Goal: Task Accomplishment & Management: Manage account settings

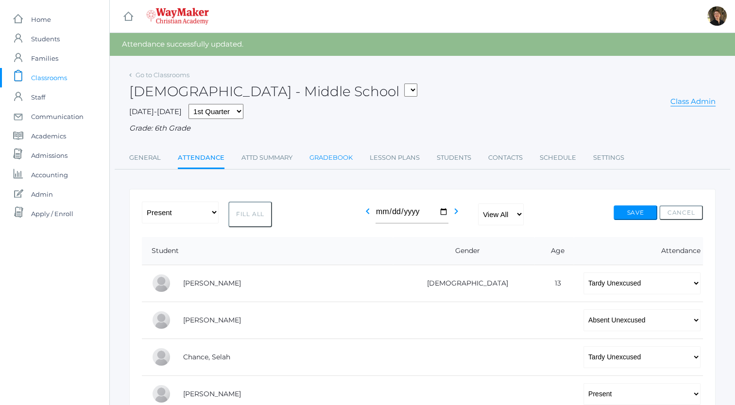
click at [330, 161] on link "Gradebook" at bounding box center [330, 157] width 43 height 19
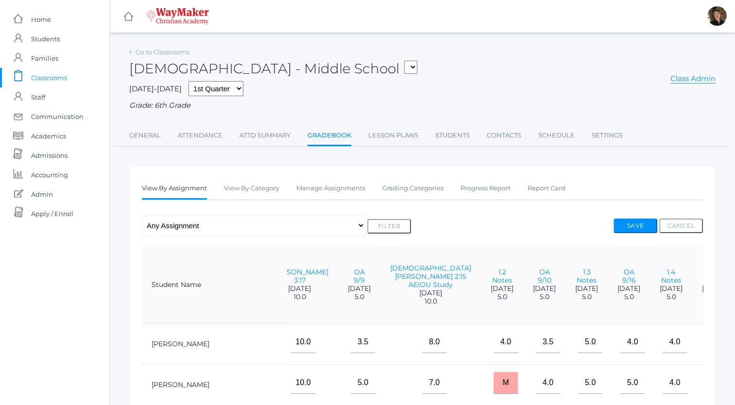
scroll to position [0, 294]
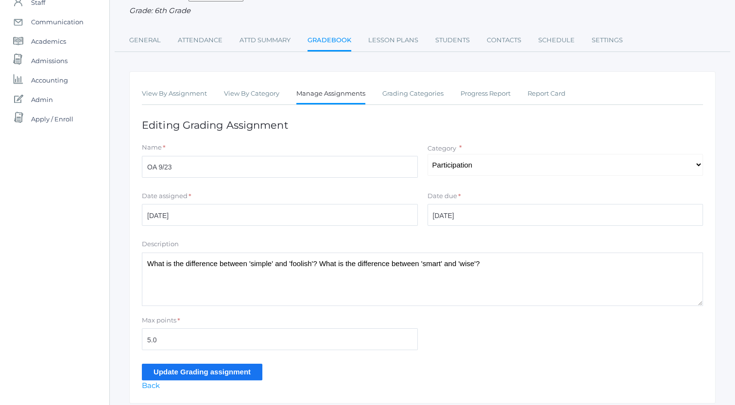
scroll to position [95, 0]
click at [604, 334] on div "Max points * 5.0" at bounding box center [422, 334] width 571 height 39
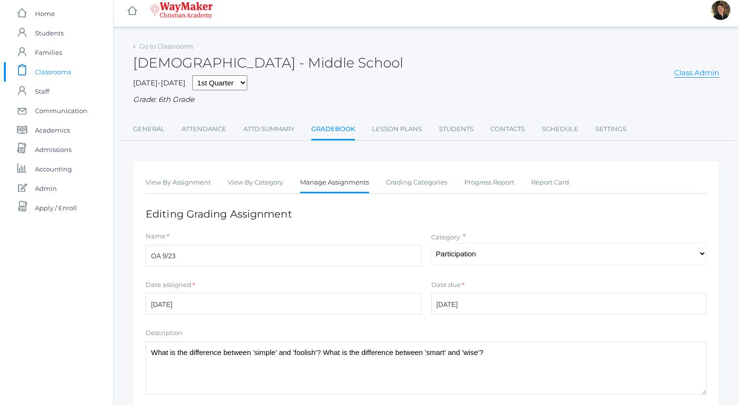
scroll to position [0, 0]
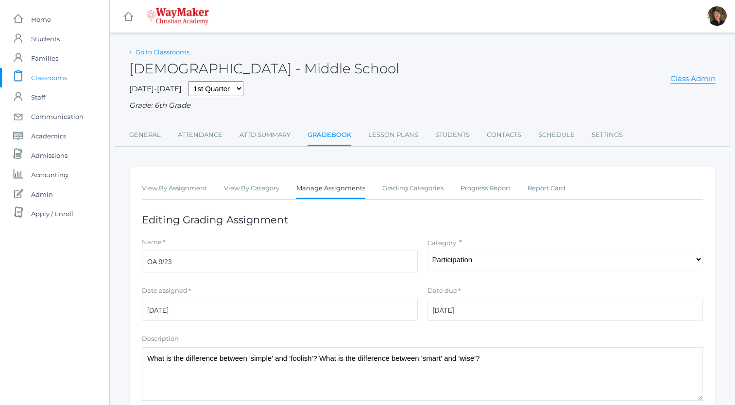
click at [150, 53] on link "Go to Classrooms" at bounding box center [162, 52] width 54 height 8
